Goal: Task Accomplishment & Management: Manage account settings

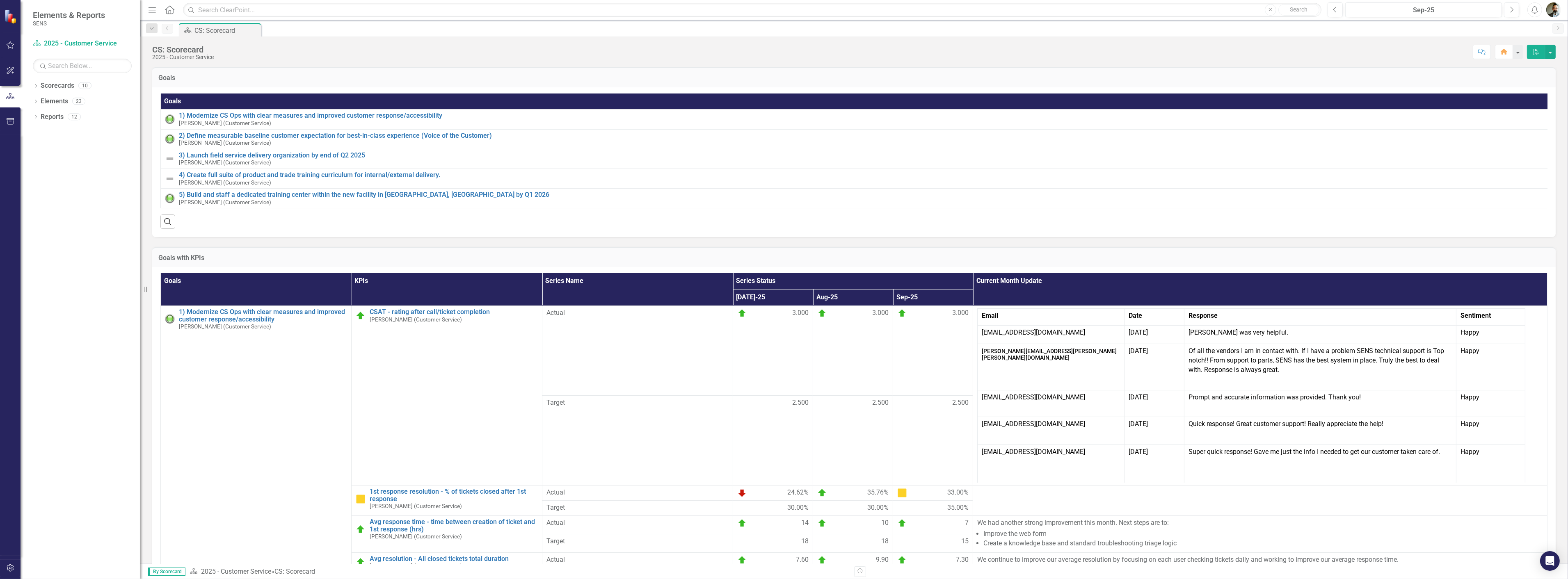
drag, startPoint x: 129, startPoint y: 294, endPoint x: 140, endPoint y: 296, distance: 11.2
click at [140, 296] on div "Resize" at bounding box center [143, 290] width 7 height 579
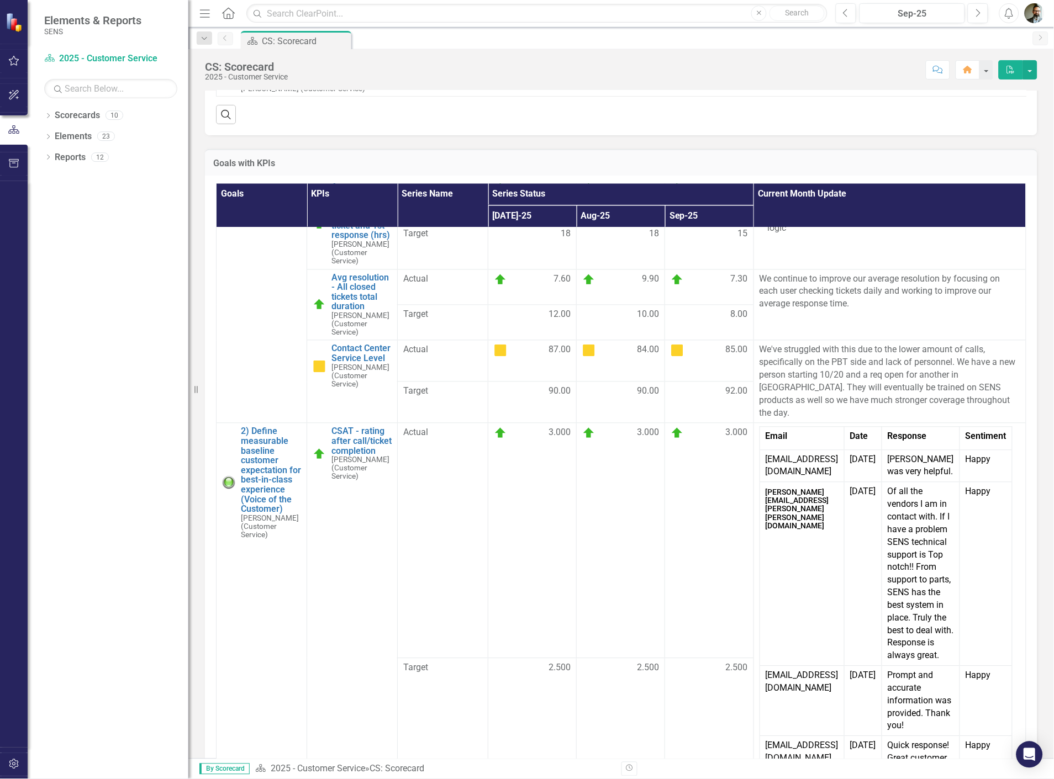
scroll to position [614, 0]
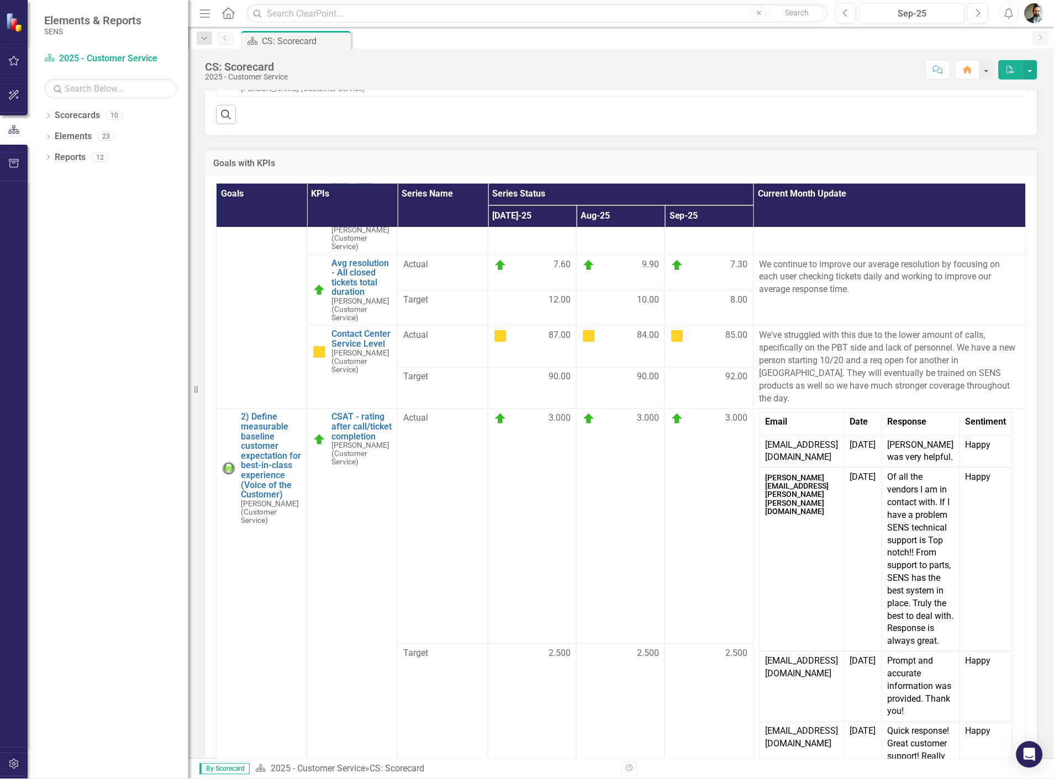
click at [350, 136] on link "1st response resolution - % of tickets closed after 1st response" at bounding box center [361, 111] width 60 height 49
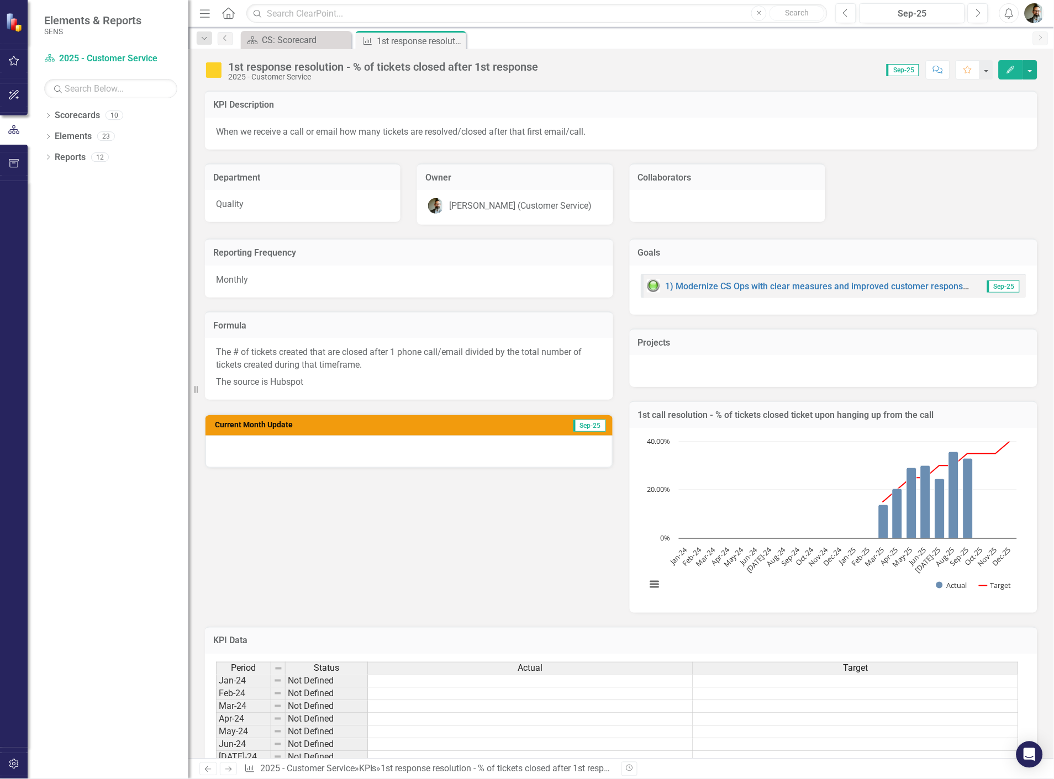
scroll to position [255, 0]
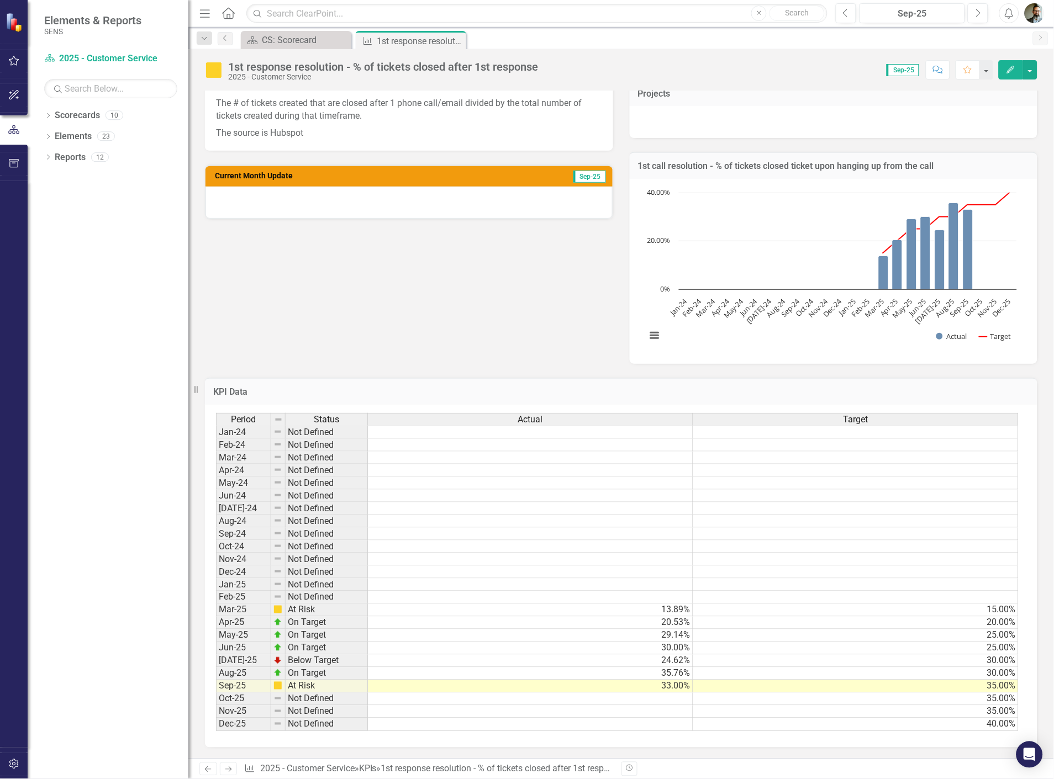
click at [0, 0] on icon "Close" at bounding box center [0, 0] width 0 height 0
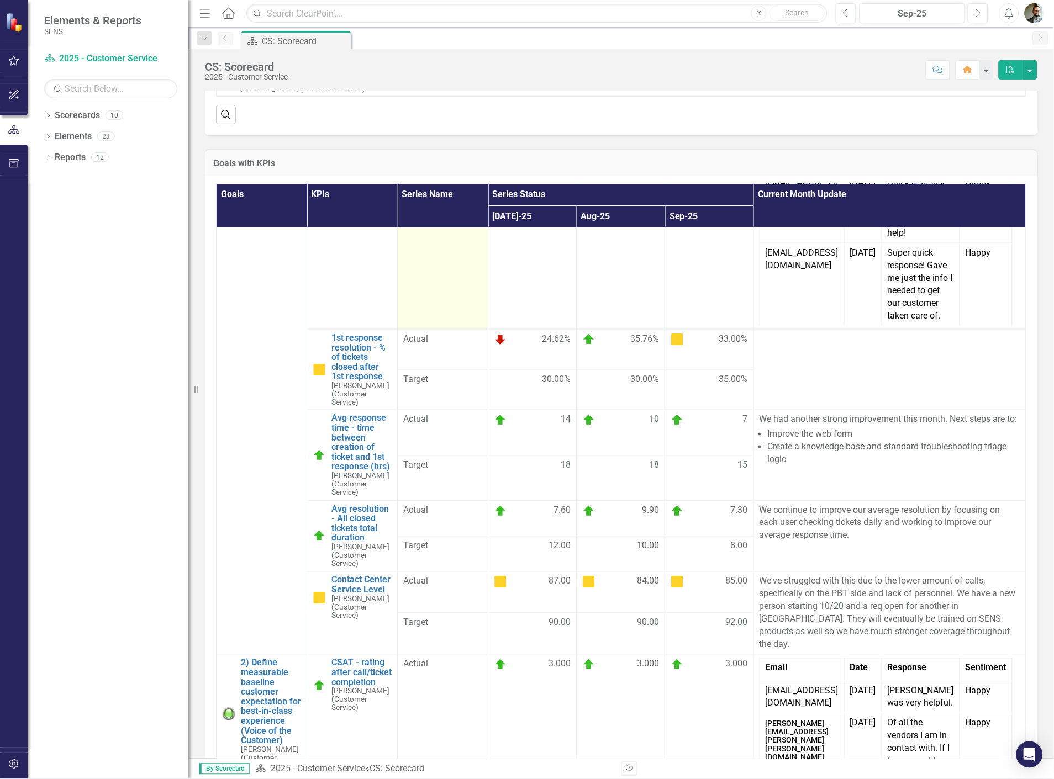
scroll to position [552, 0]
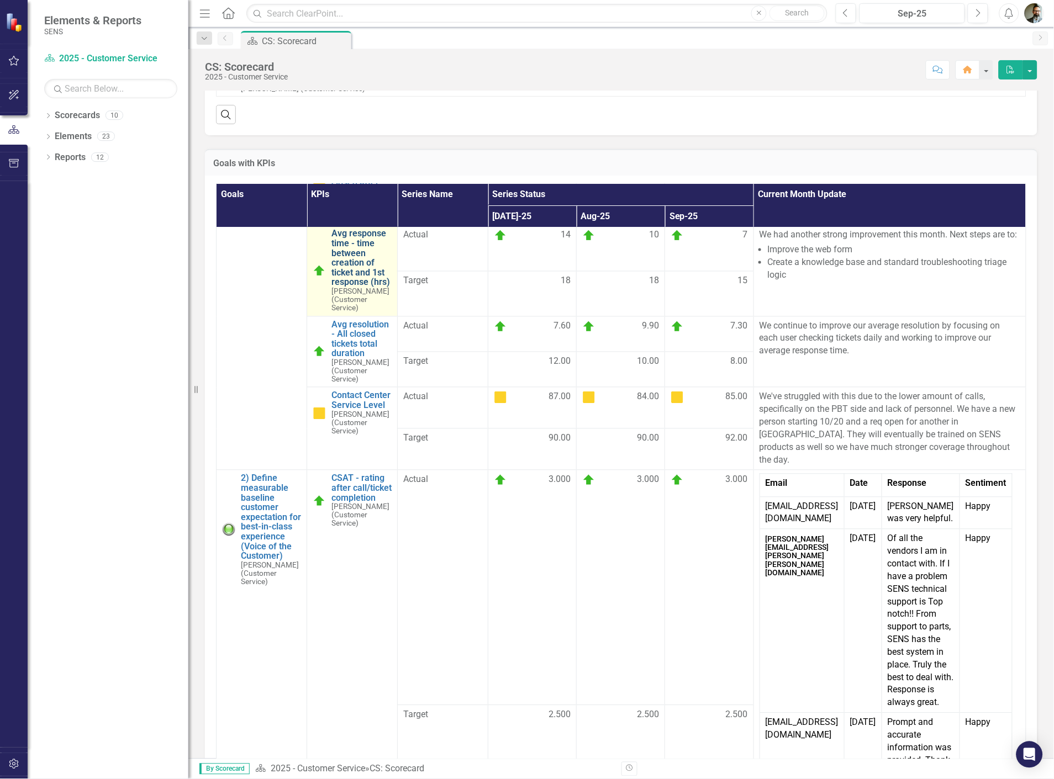
click at [339, 288] on link "Avg response time - time between creation of ticket and 1st response (hrs)" at bounding box center [361, 258] width 60 height 59
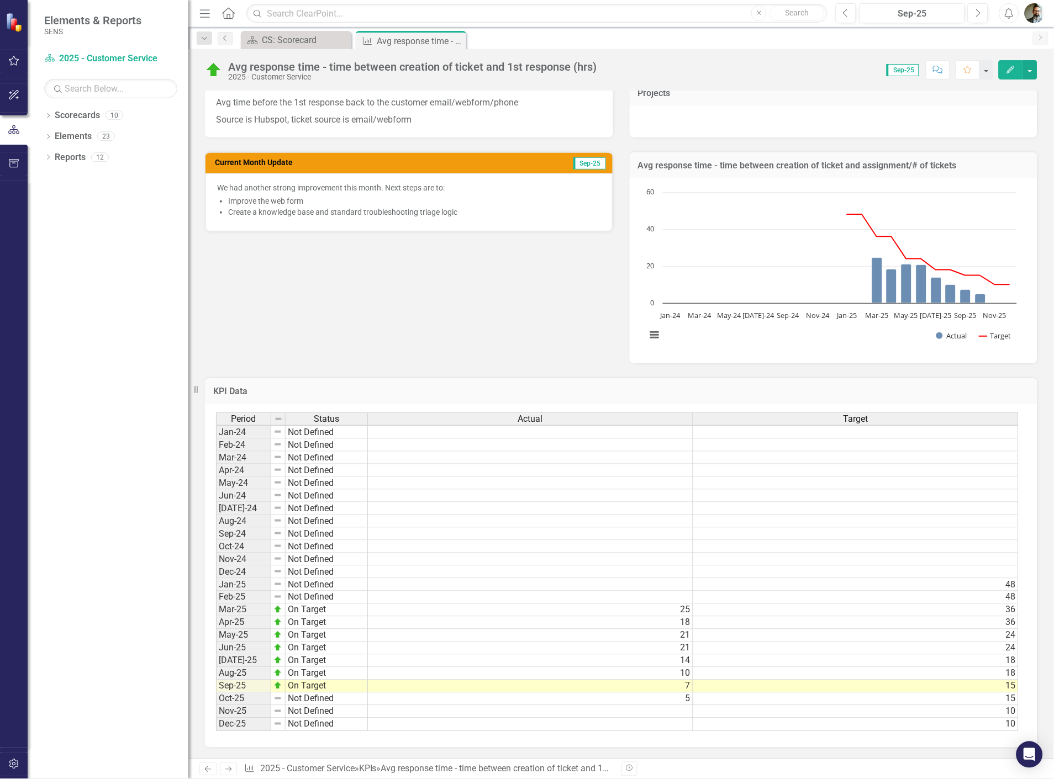
scroll to position [255, 0]
click at [672, 693] on td "5" at bounding box center [530, 699] width 325 height 13
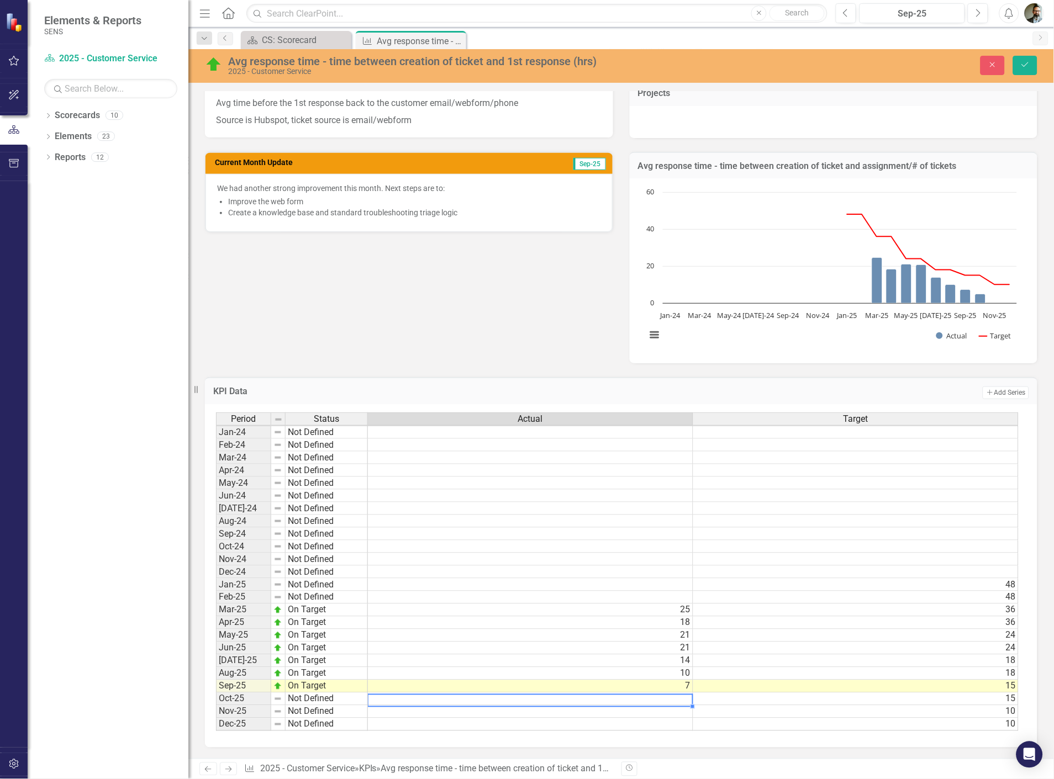
click at [724, 706] on td "10" at bounding box center [855, 712] width 325 height 13
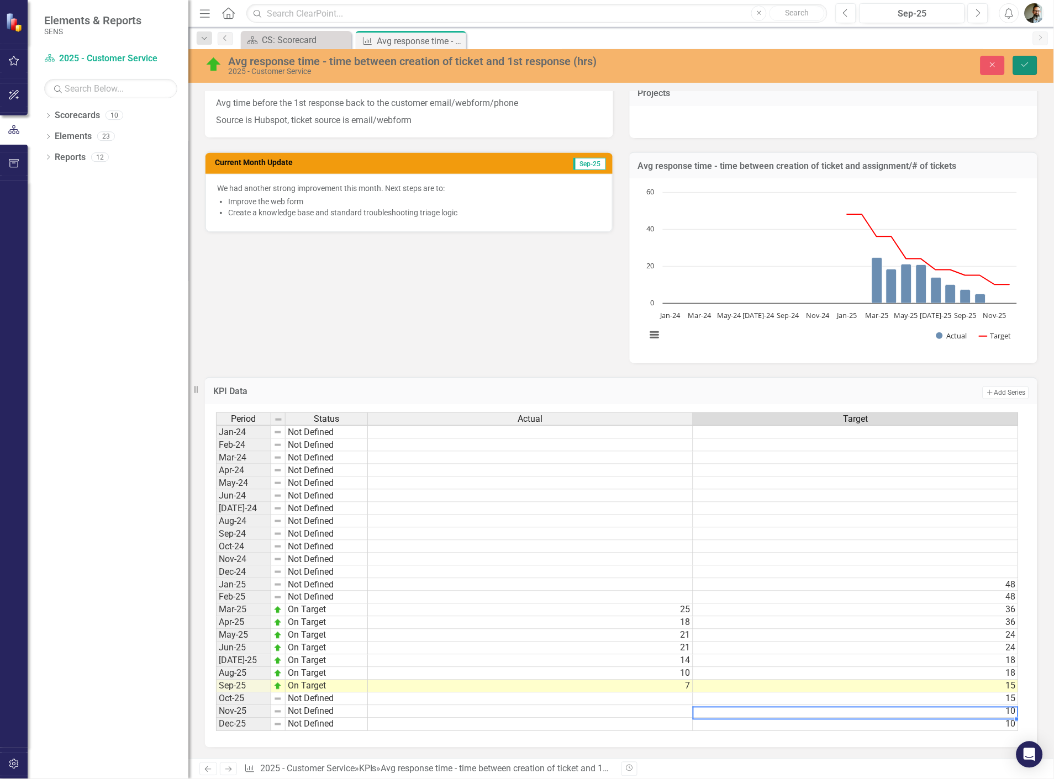
click at [1034, 70] on button "Save" at bounding box center [1025, 65] width 24 height 19
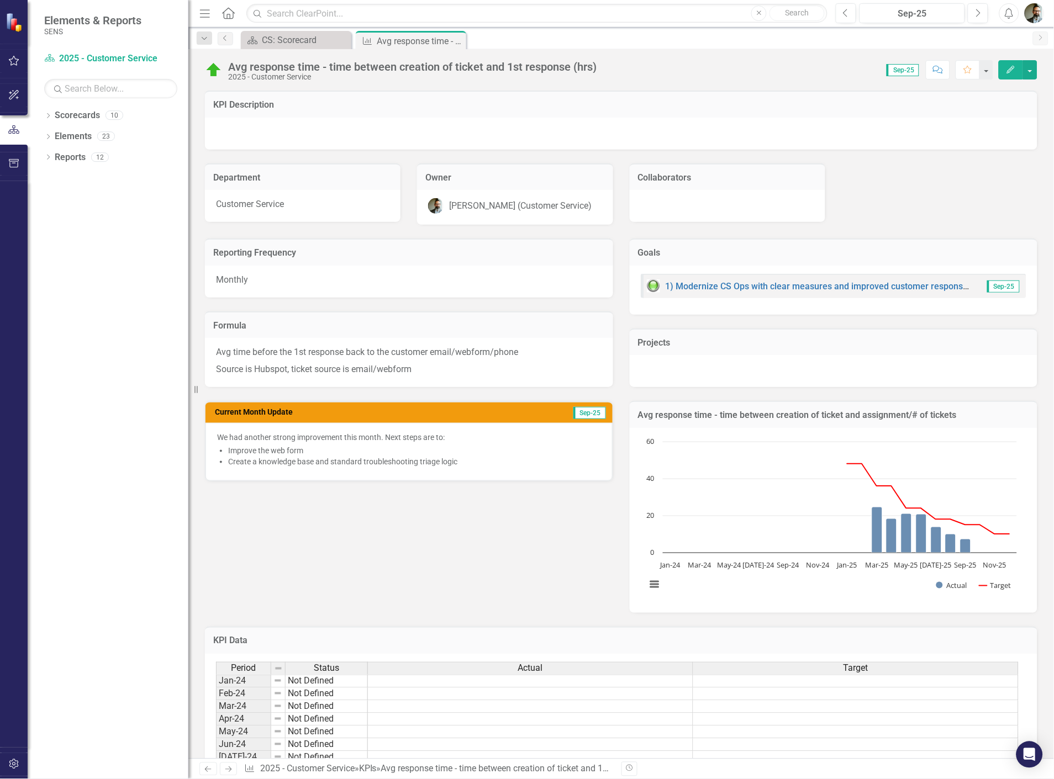
scroll to position [255, 0]
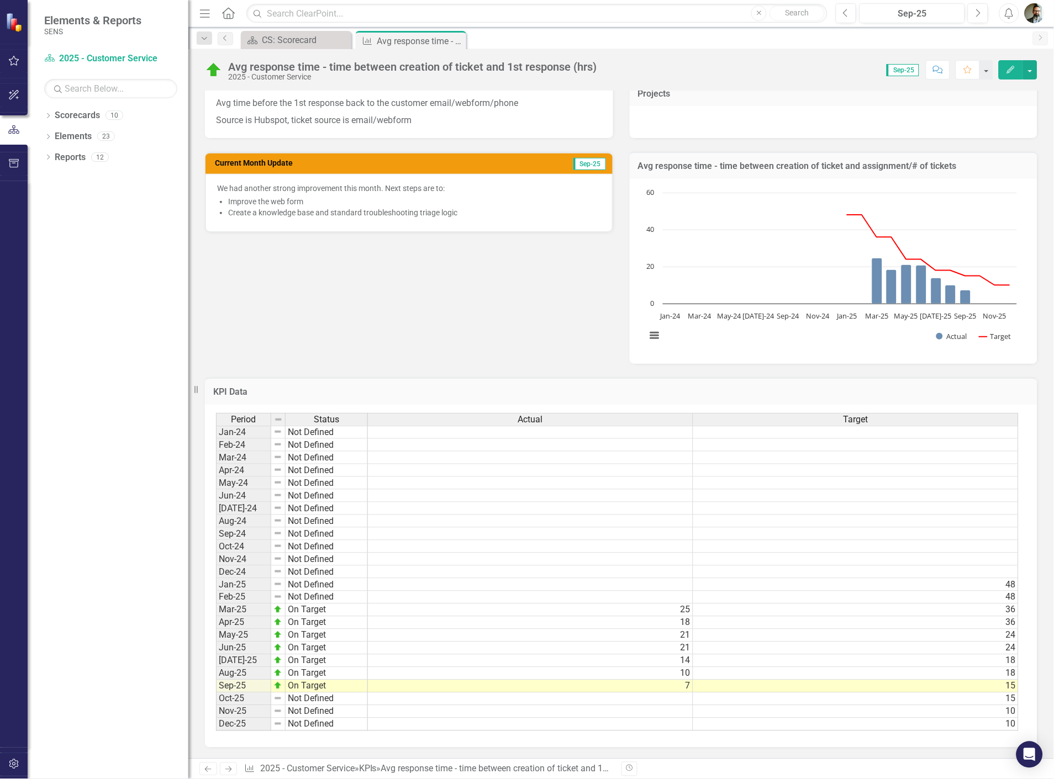
drag, startPoint x: 953, startPoint y: 731, endPoint x: 995, endPoint y: 730, distance: 42.0
click at [995, 730] on div "Period Status Actual Target Jan-24 Not Defined Feb-24 Not Defined Mar-24 Not De…" at bounding box center [617, 572] width 803 height 319
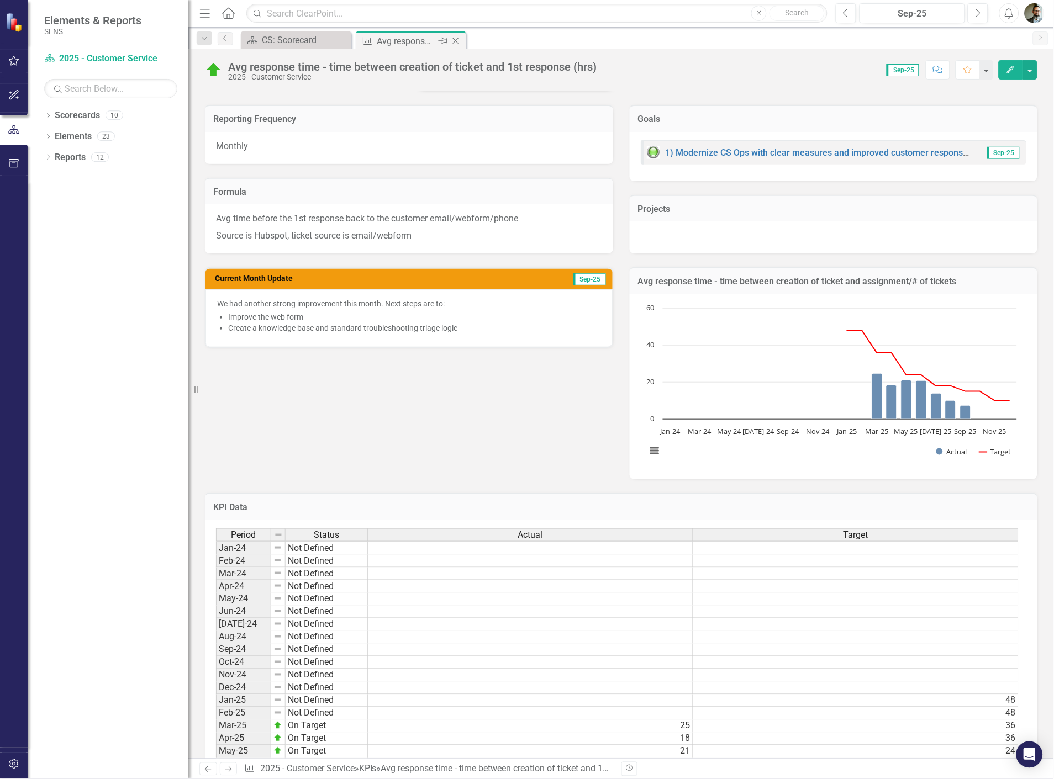
scroll to position [133, 0]
click at [459, 36] on icon "Close" at bounding box center [455, 40] width 11 height 9
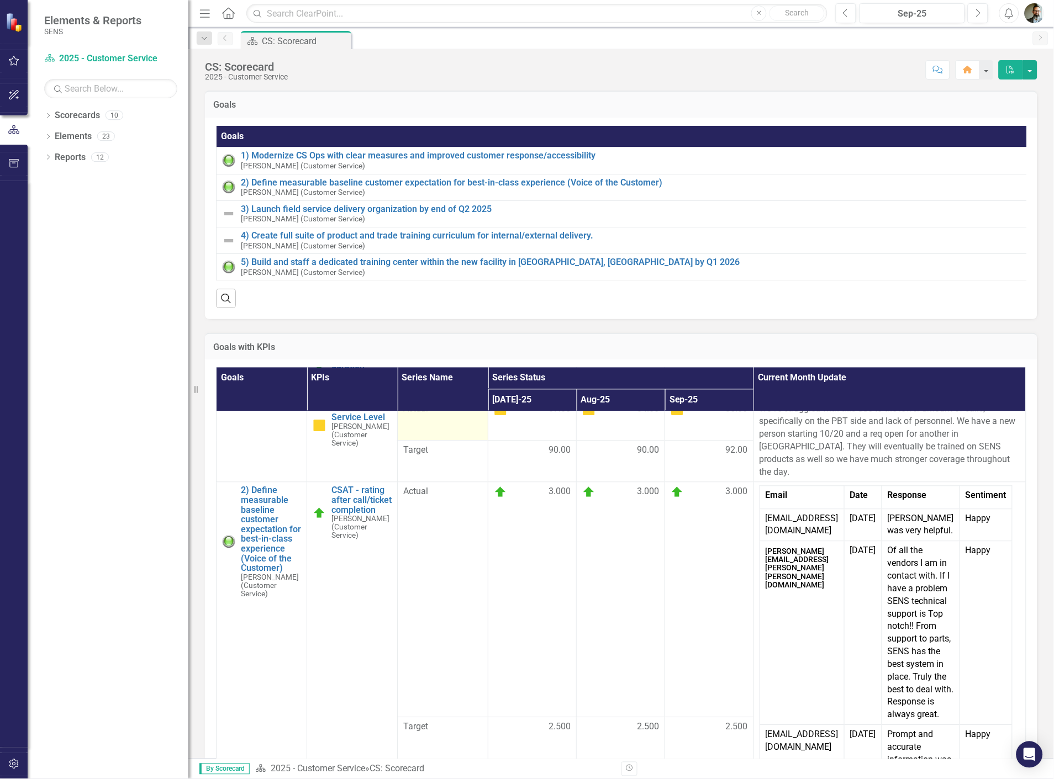
scroll to position [859, 0]
click at [338, 371] on link "Avg resolution - All closed tickets total duration" at bounding box center [361, 352] width 60 height 39
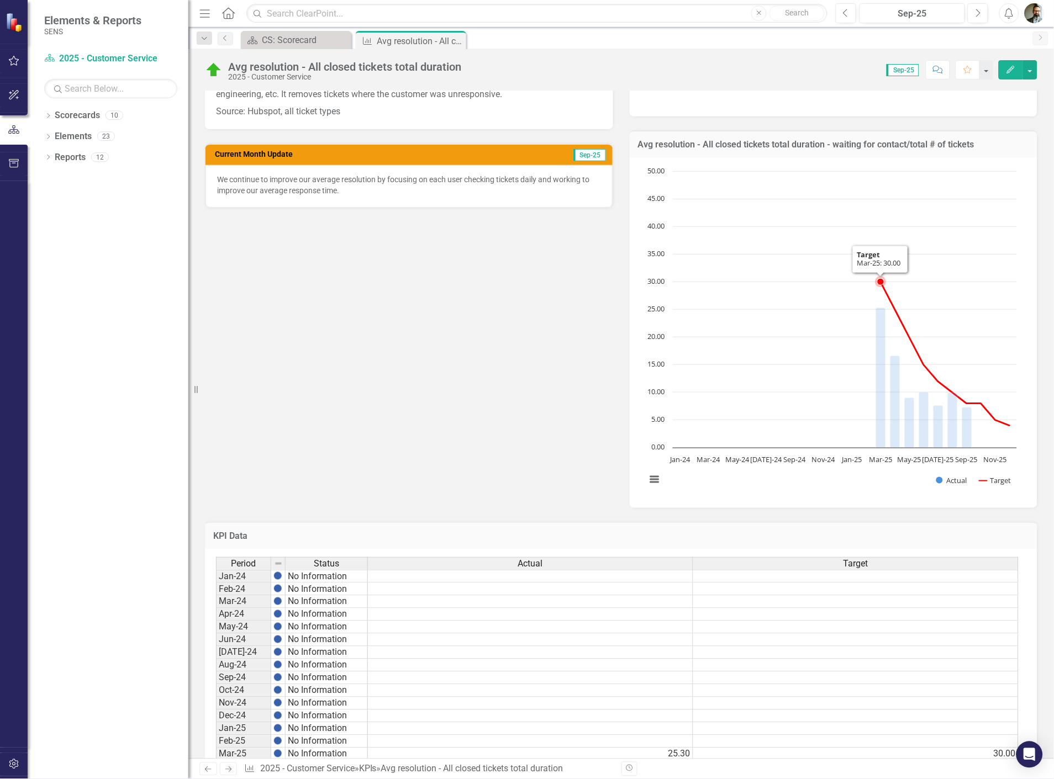
scroll to position [420, 0]
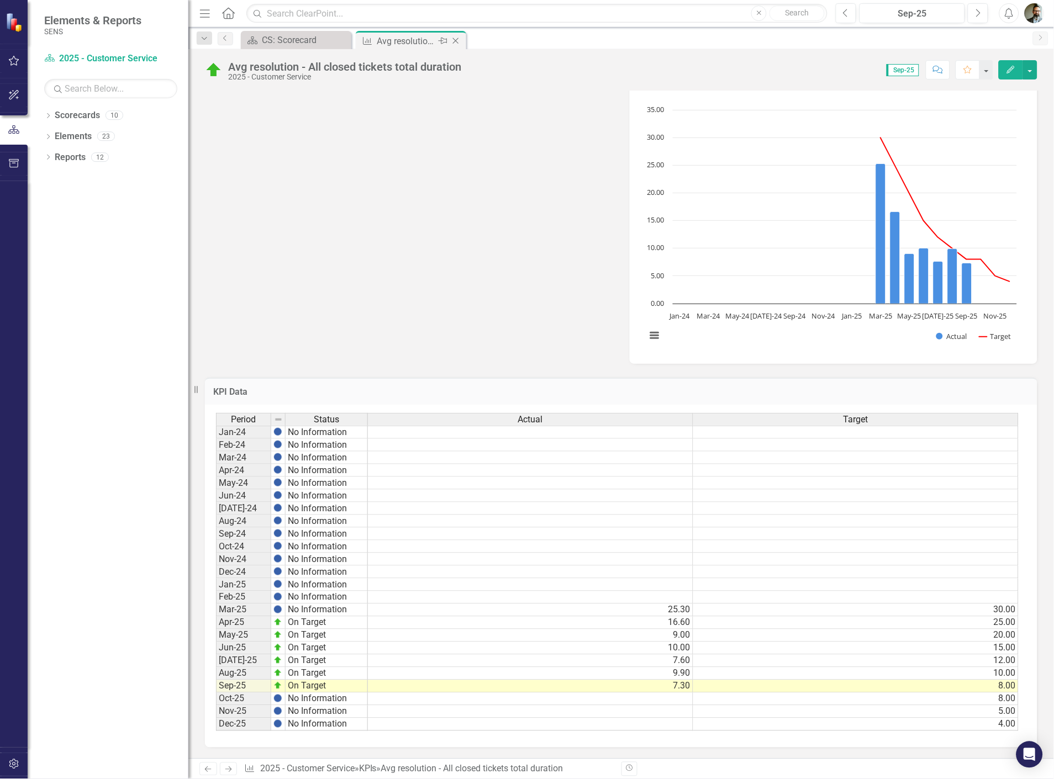
click at [455, 40] on icon "Close" at bounding box center [455, 40] width 11 height 9
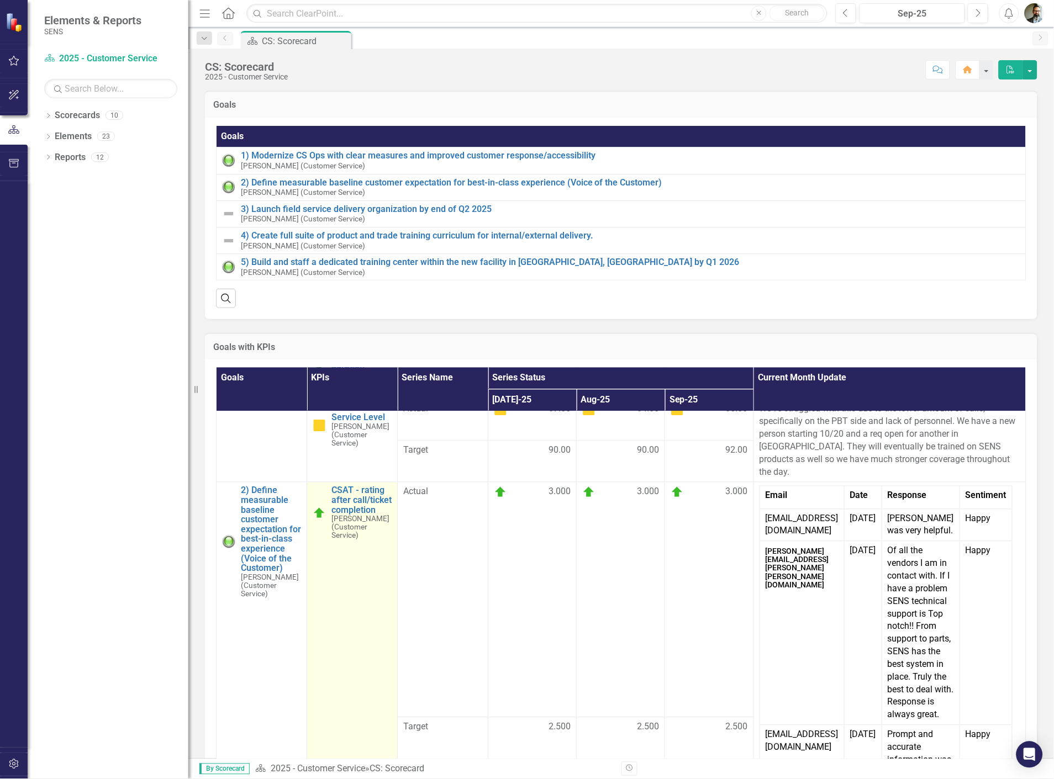
scroll to position [852, 0]
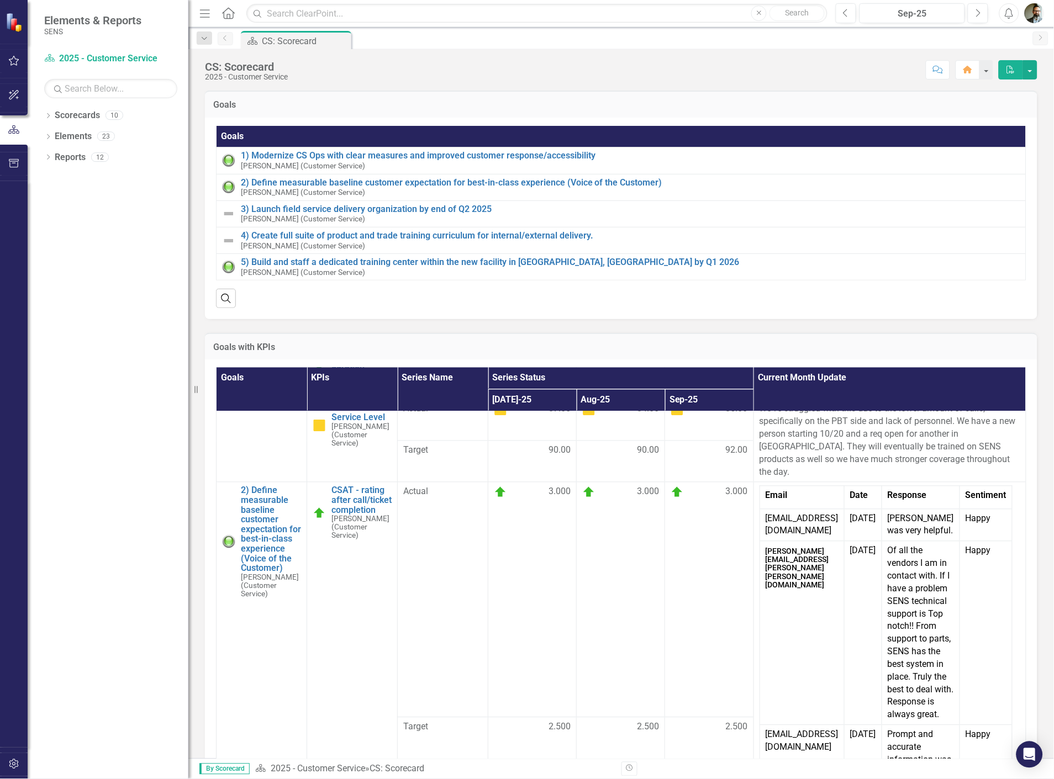
click at [358, 371] on link "Avg resolution - All closed tickets total duration" at bounding box center [361, 352] width 60 height 39
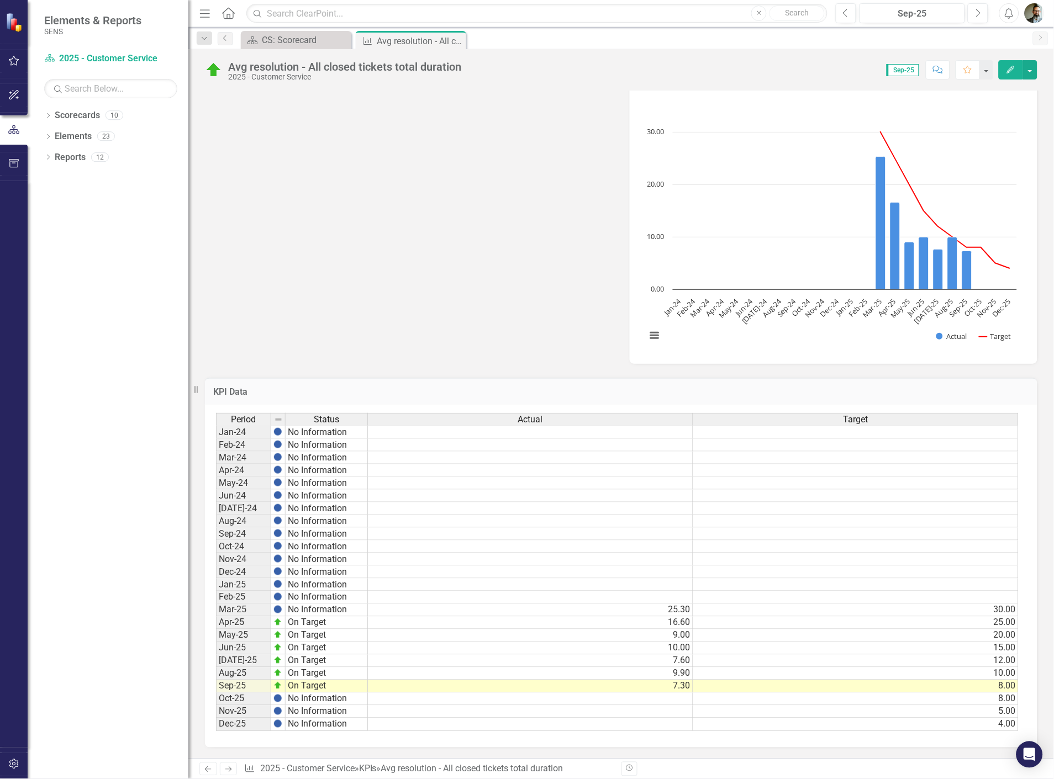
scroll to position [1, 0]
click at [439, 256] on div "Reporting Frequency Monthly Formula The average total time taken to resolve a t…" at bounding box center [621, 86] width 849 height 554
